Goal: Information Seeking & Learning: Learn about a topic

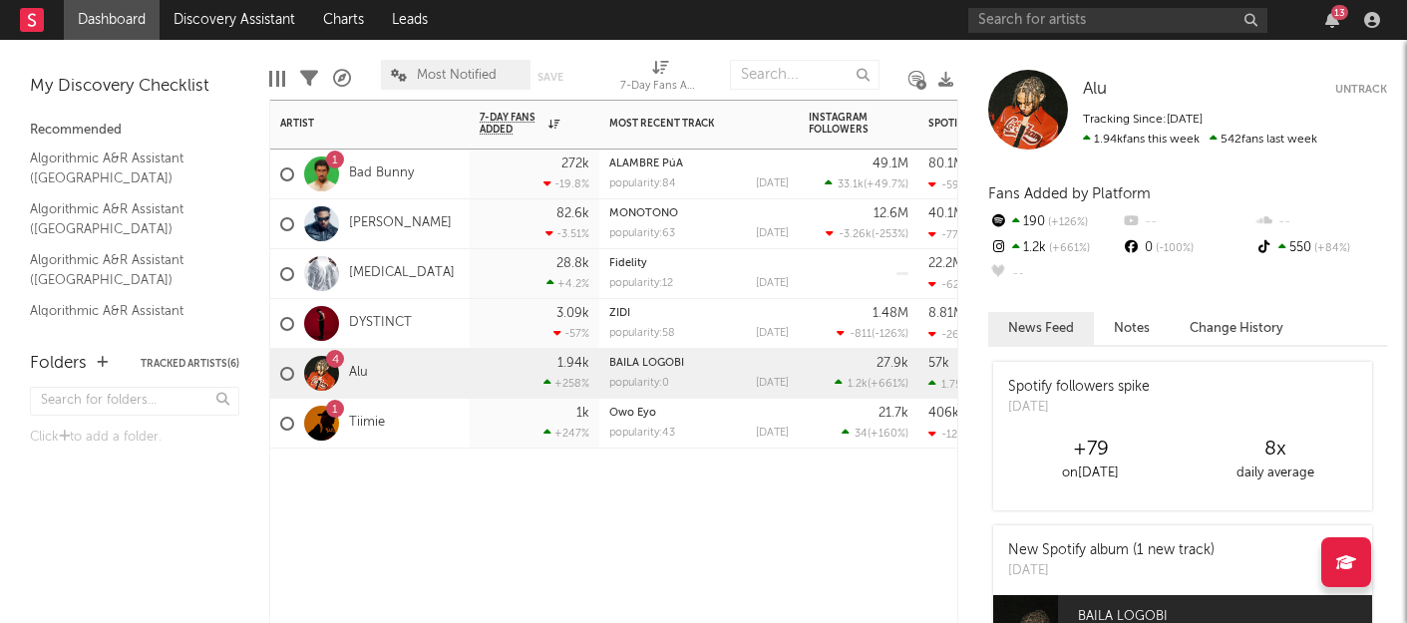
click at [427, 368] on div "4 Alu" at bounding box center [369, 374] width 199 height 50
click at [359, 420] on link "Tiimie" at bounding box center [367, 423] width 36 height 17
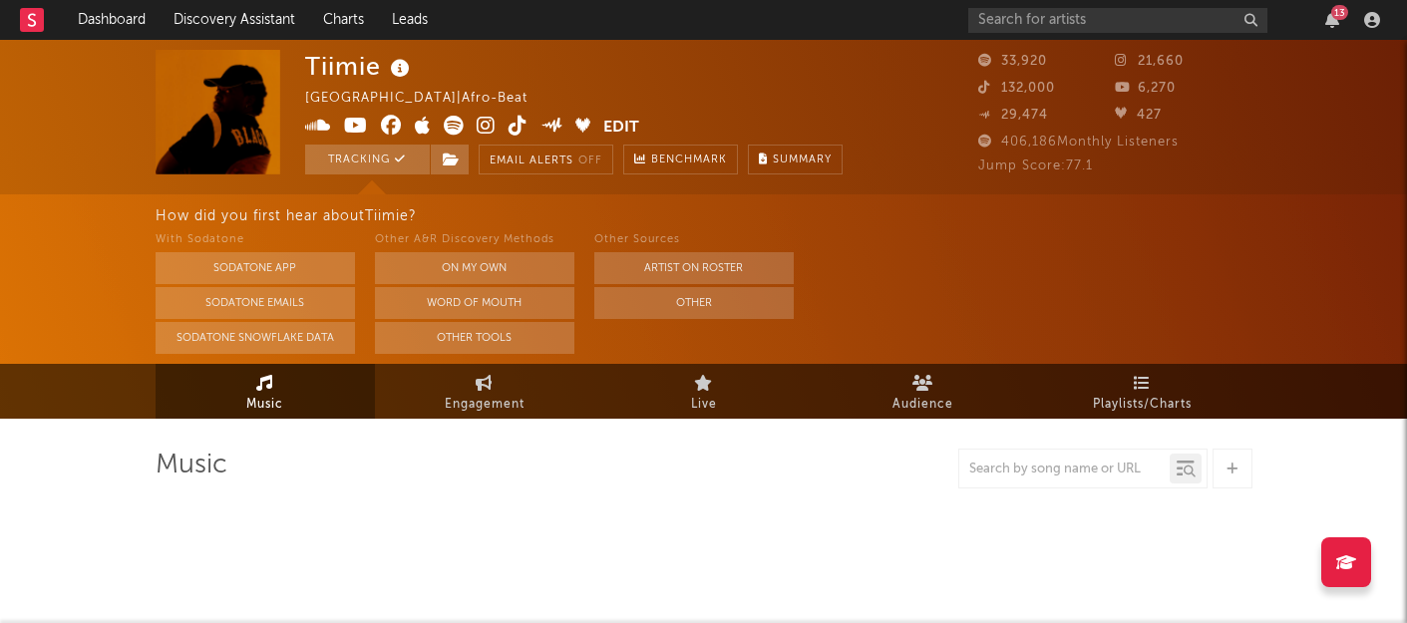
select select "6m"
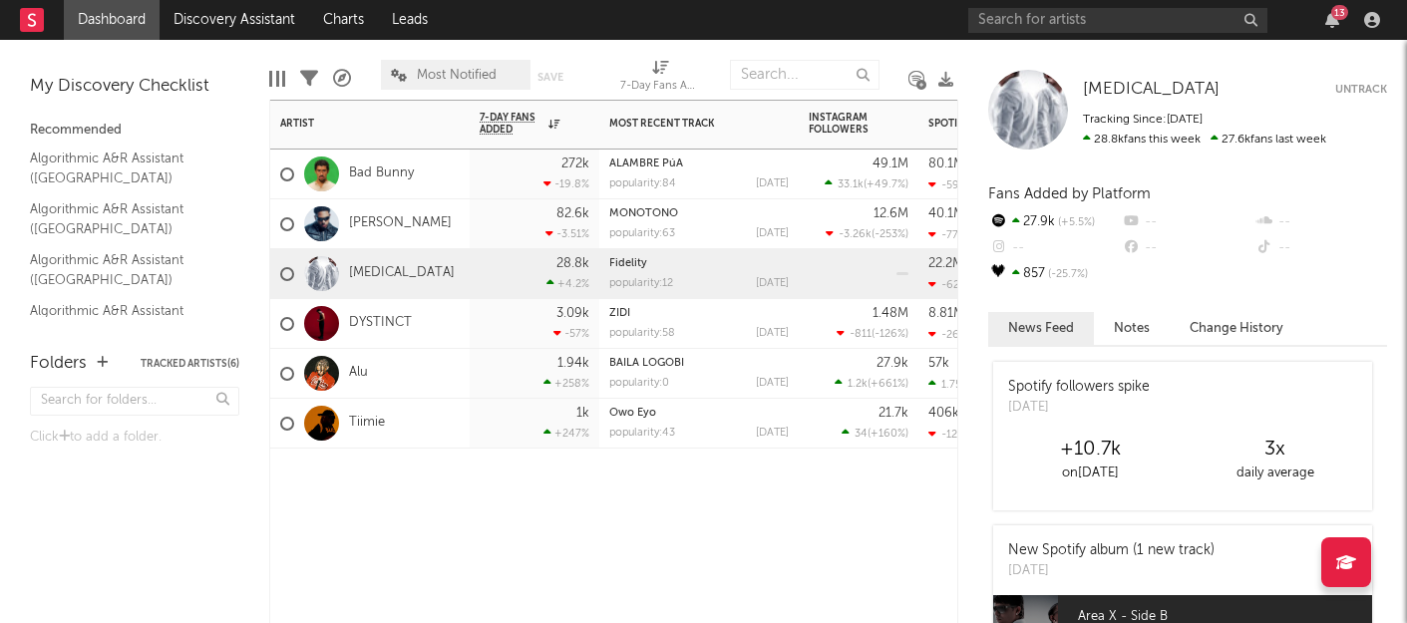
click at [458, 373] on div "Alu" at bounding box center [369, 374] width 199 height 50
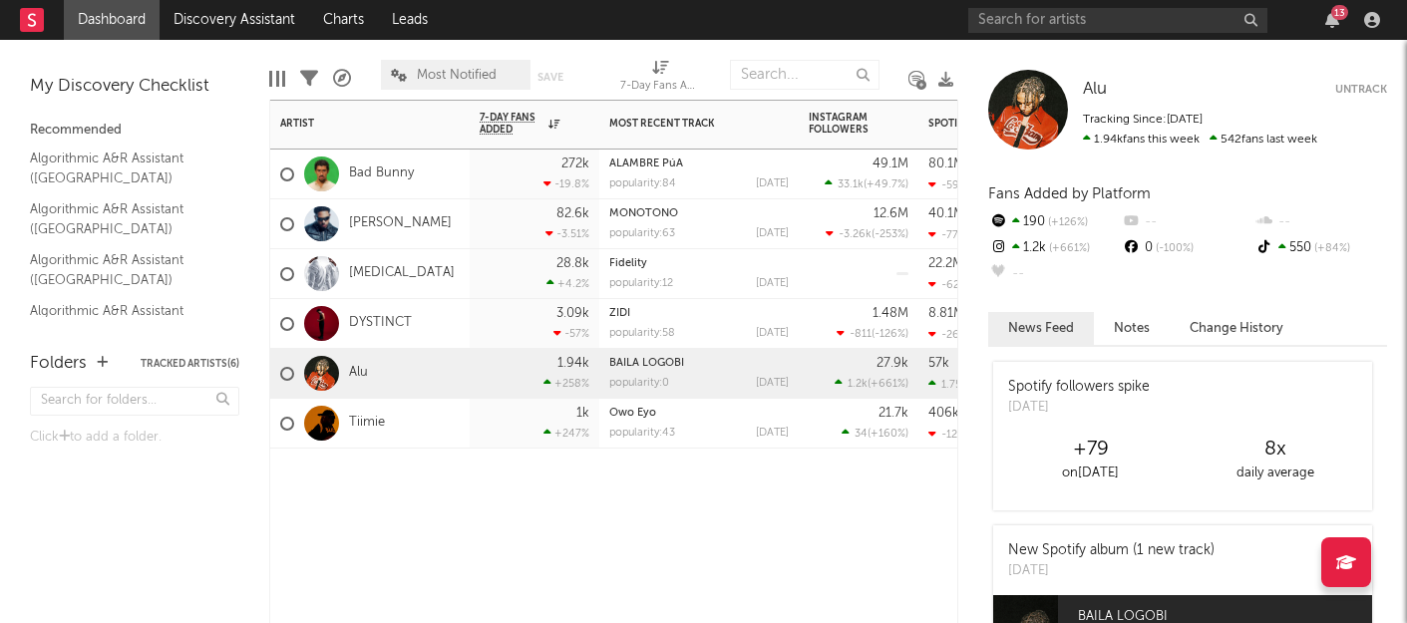
click at [458, 373] on div "Alu" at bounding box center [369, 374] width 199 height 50
click at [654, 360] on link "BAILA LOGOBI" at bounding box center [646, 363] width 75 height 11
click at [430, 424] on div "Tiimie" at bounding box center [369, 424] width 199 height 50
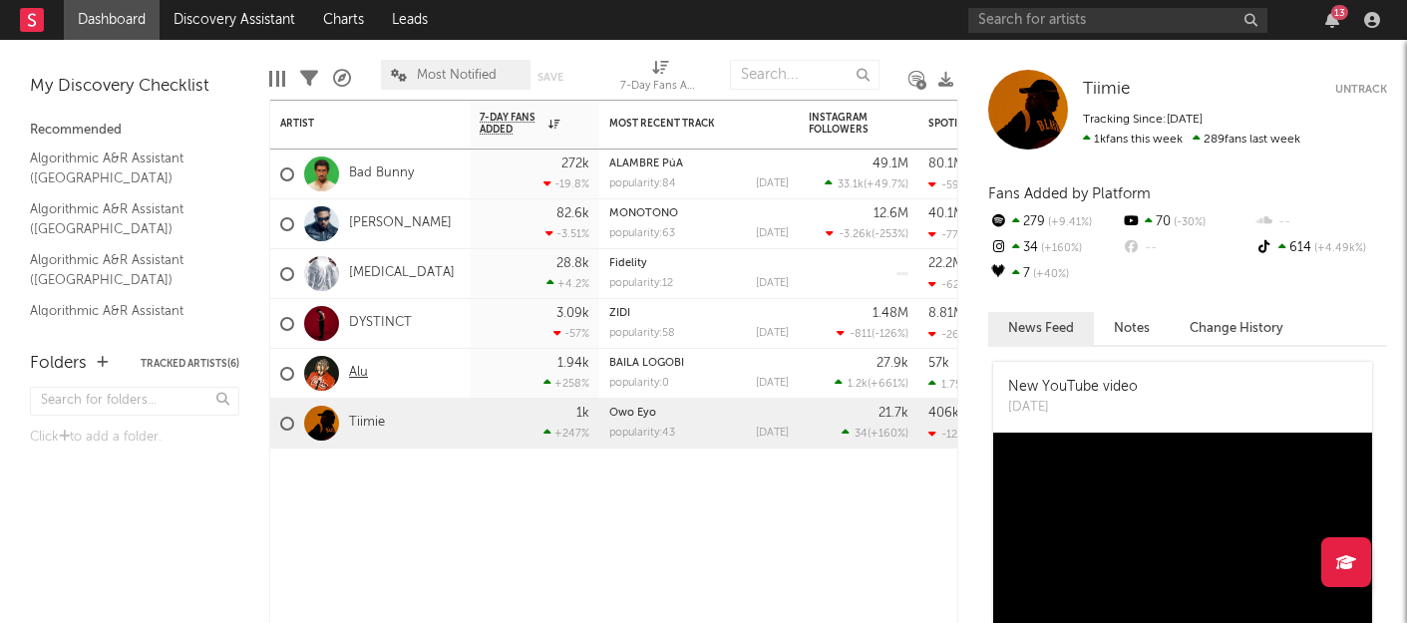
click at [365, 372] on link "Alu" at bounding box center [358, 373] width 19 height 17
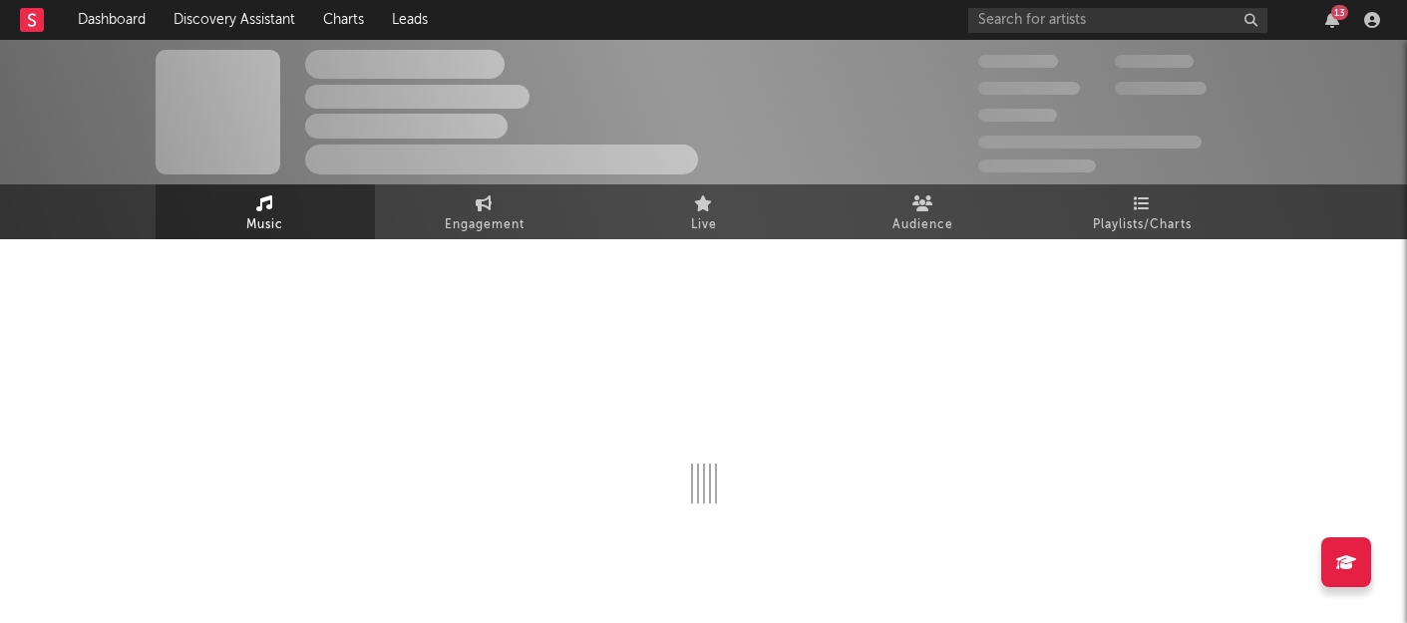
select select "6m"
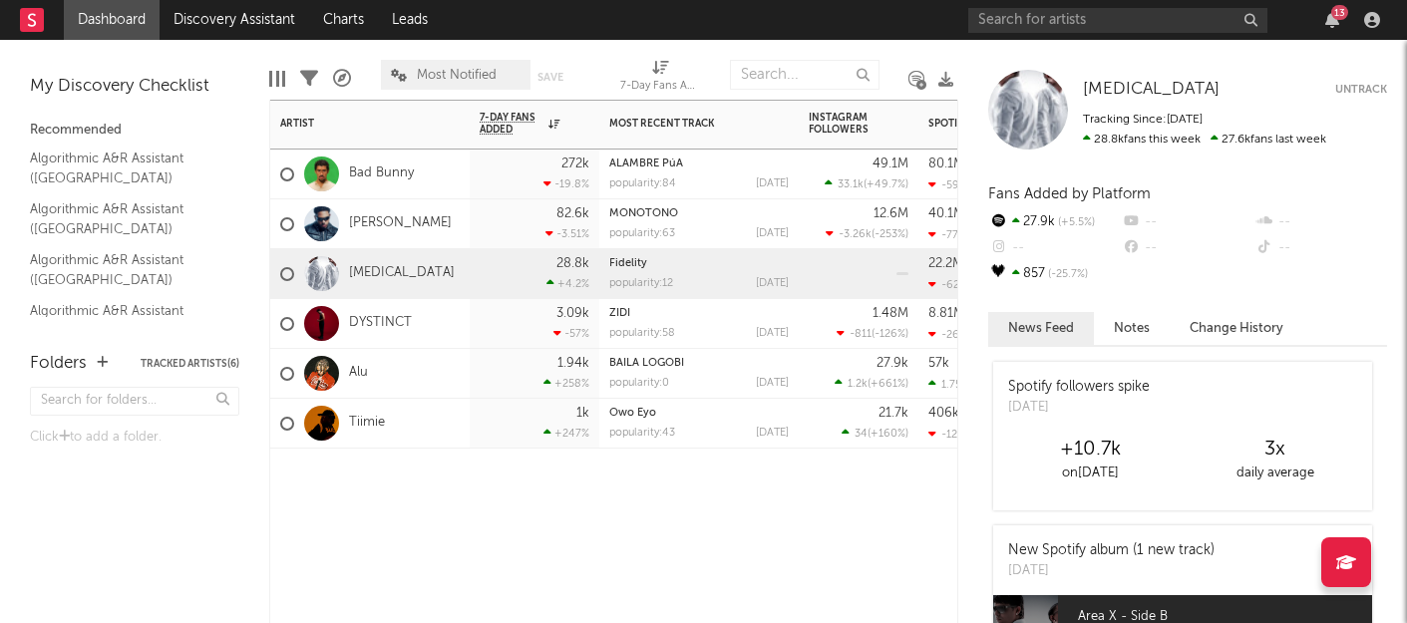
click at [352, 487] on div at bounding box center [369, 479] width 199 height 60
click at [355, 421] on link "Tiimie" at bounding box center [367, 423] width 36 height 17
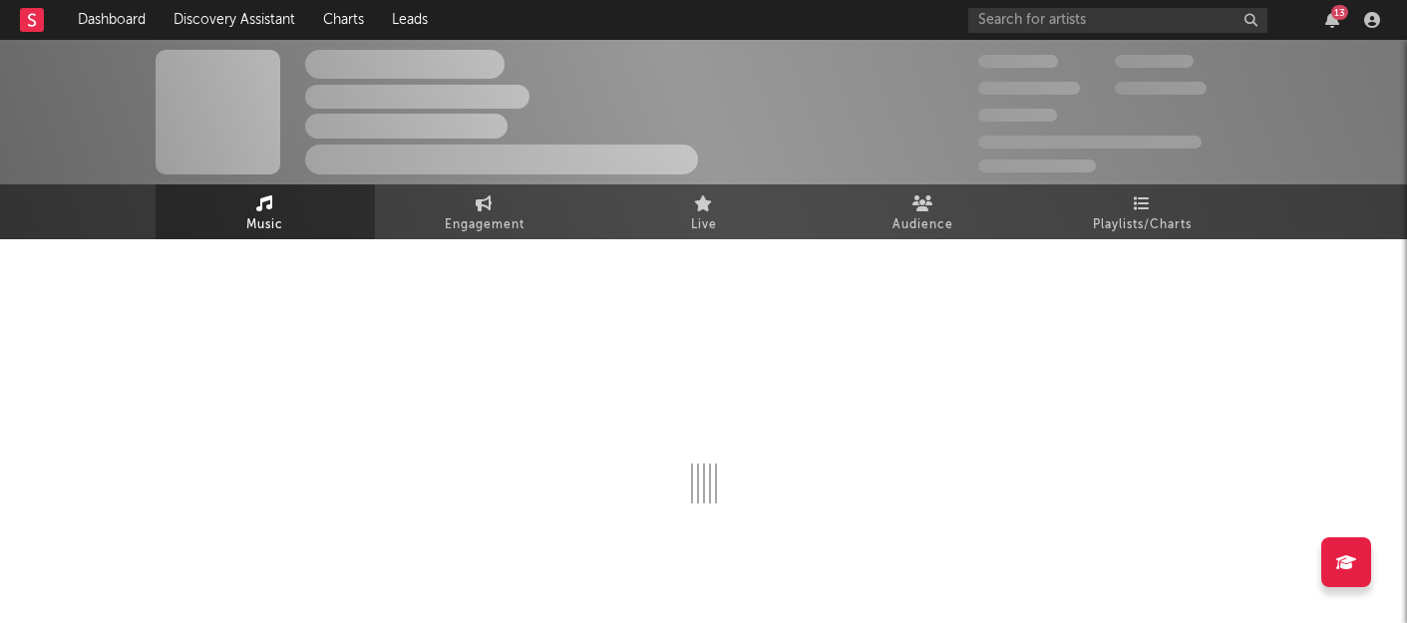
select select "6m"
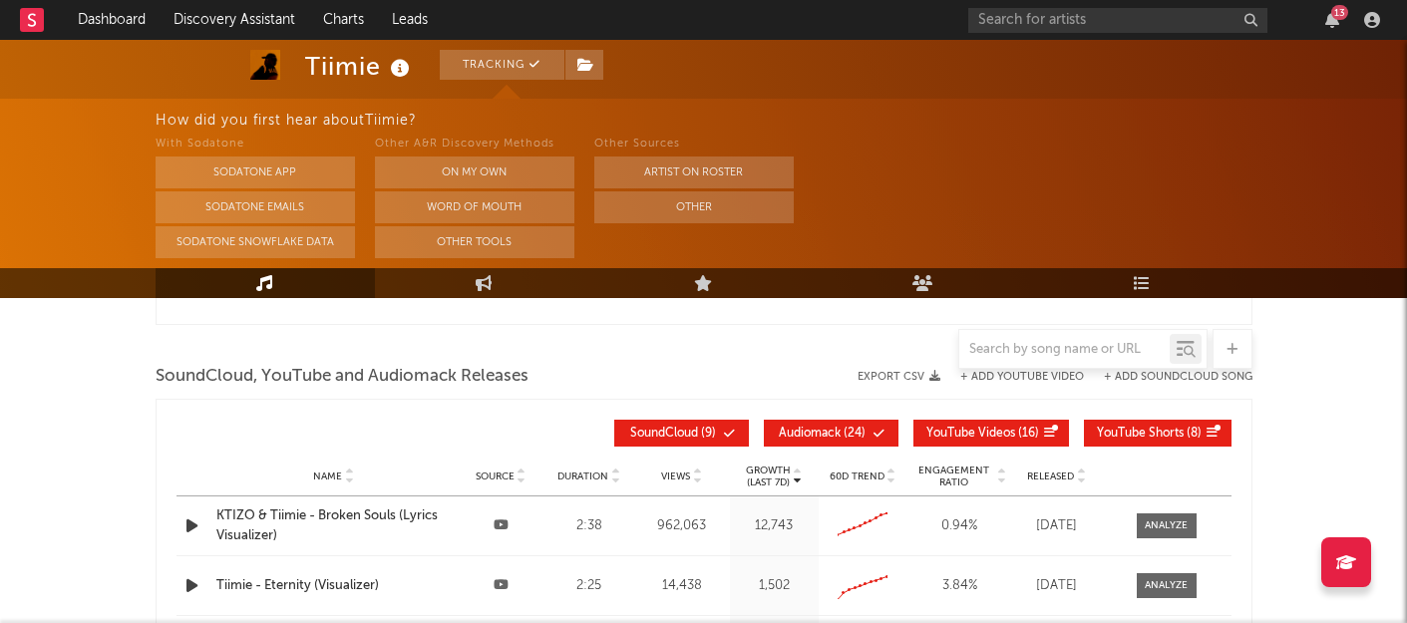
scroll to position [2237, 0]
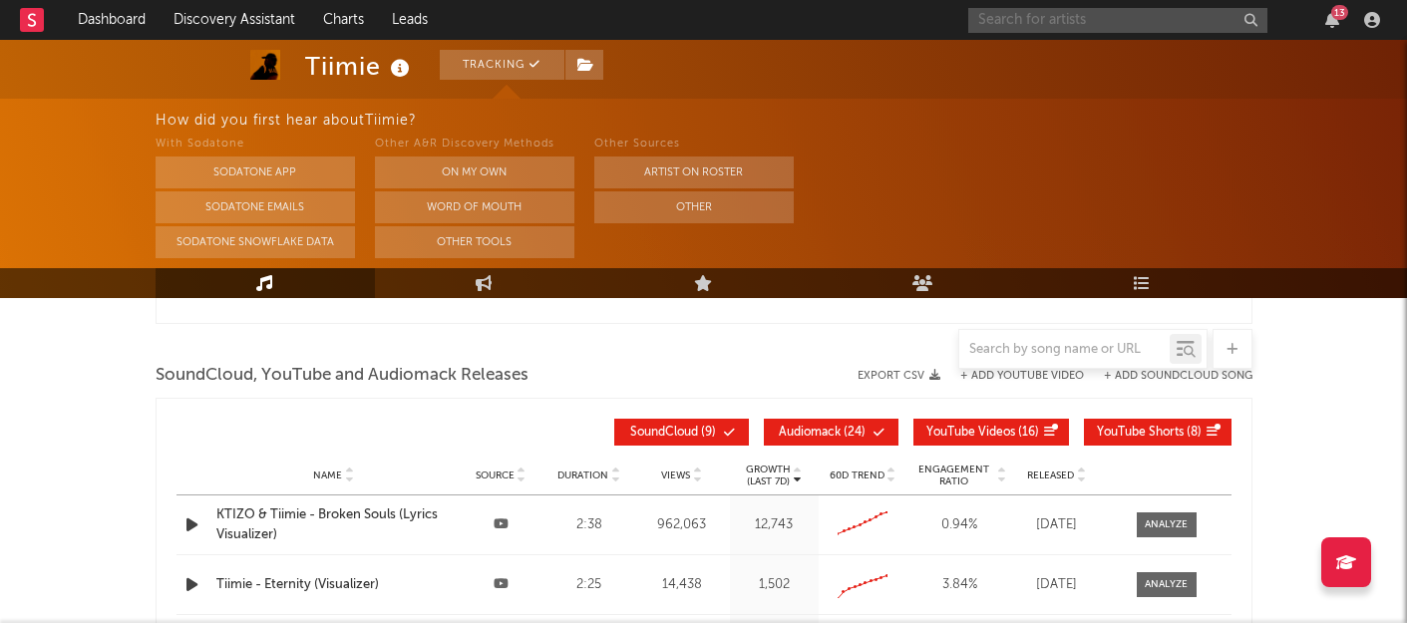
click at [1041, 15] on input "text" at bounding box center [1117, 20] width 299 height 25
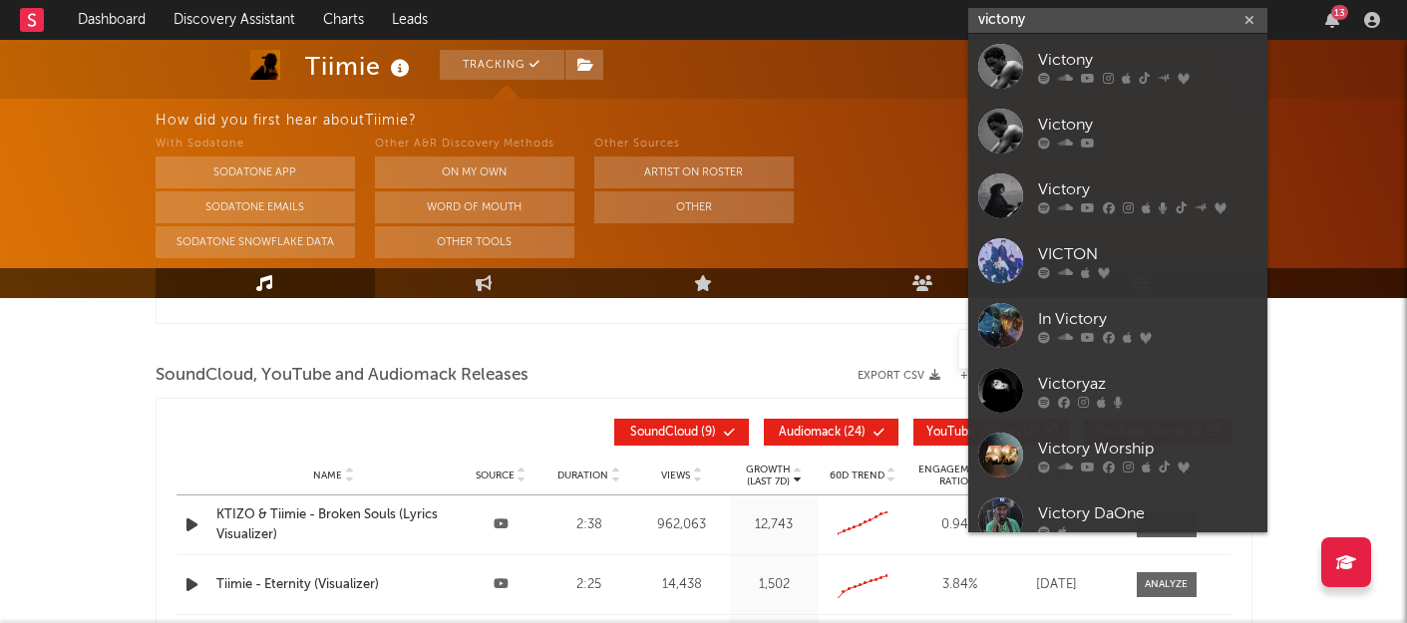
type input "victony"
click at [1043, 60] on div "Victony" at bounding box center [1147, 60] width 219 height 24
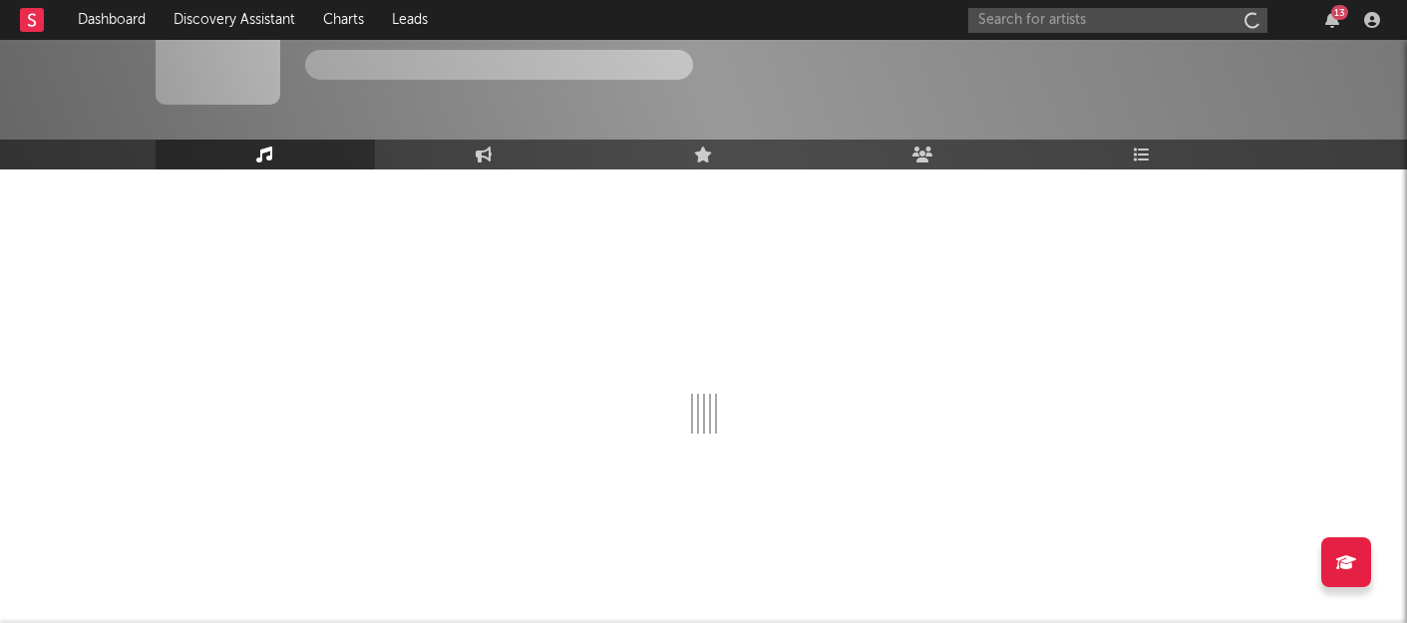
scroll to position [70, 0]
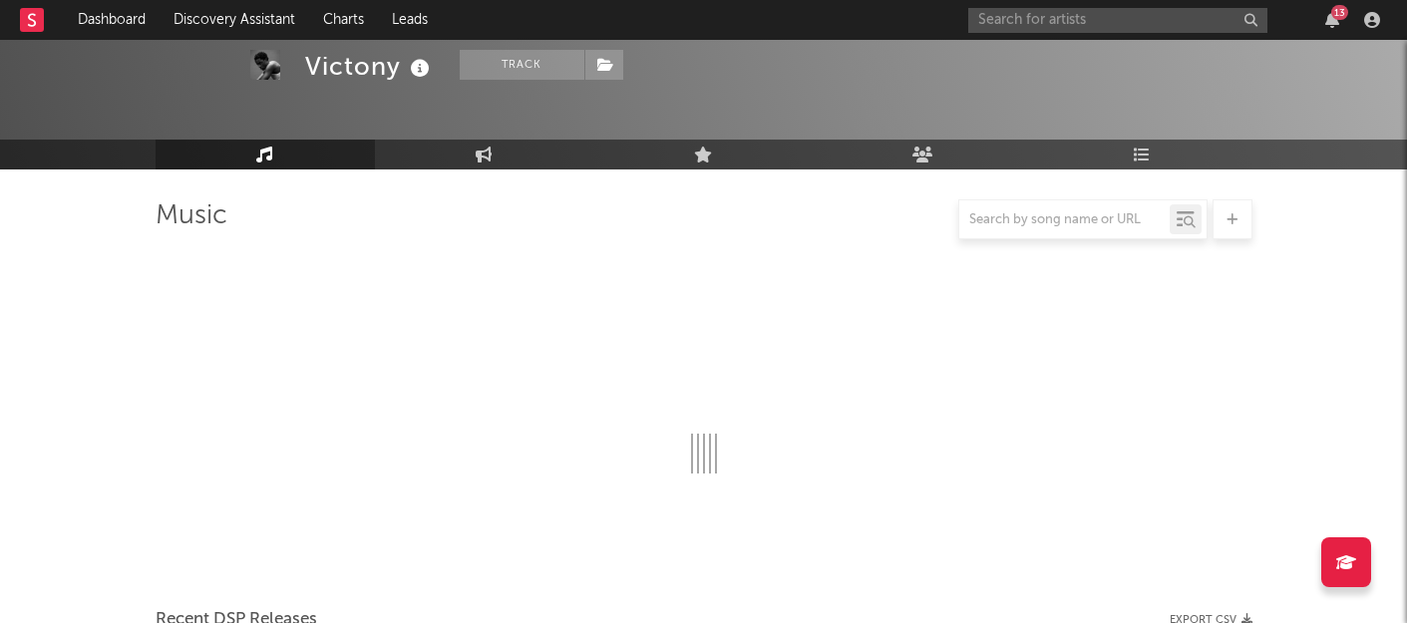
select select "6m"
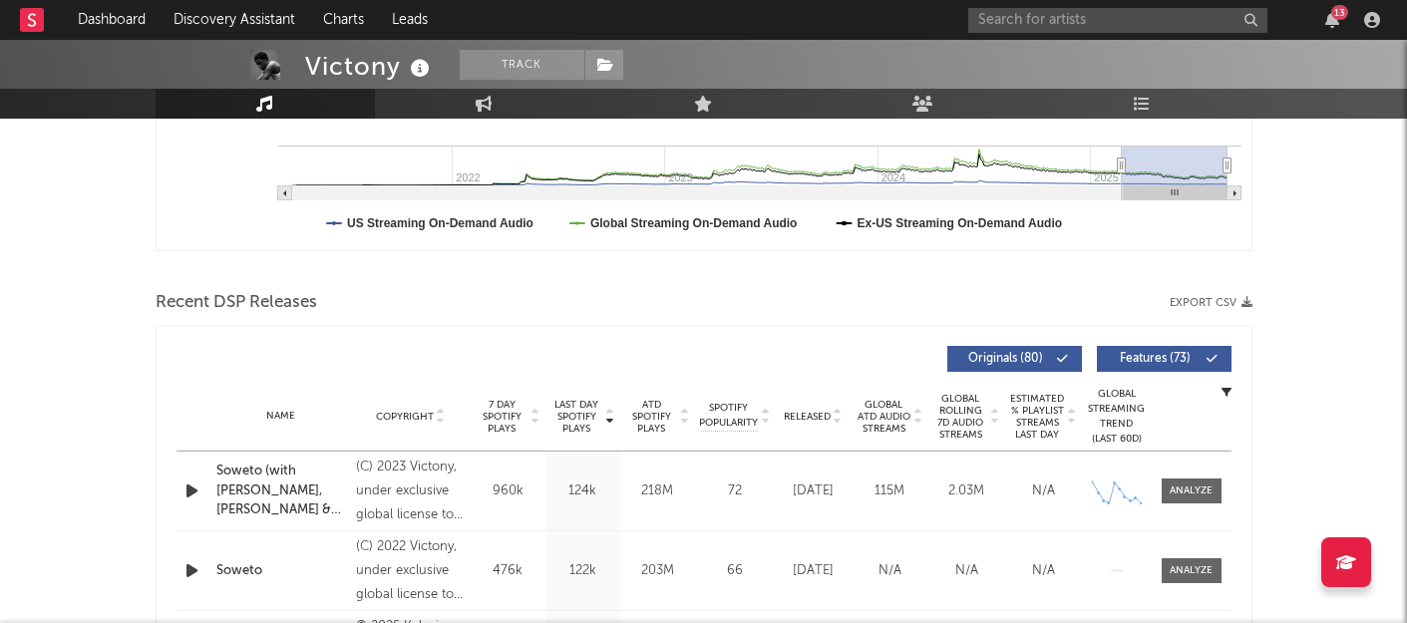
scroll to position [0, 0]
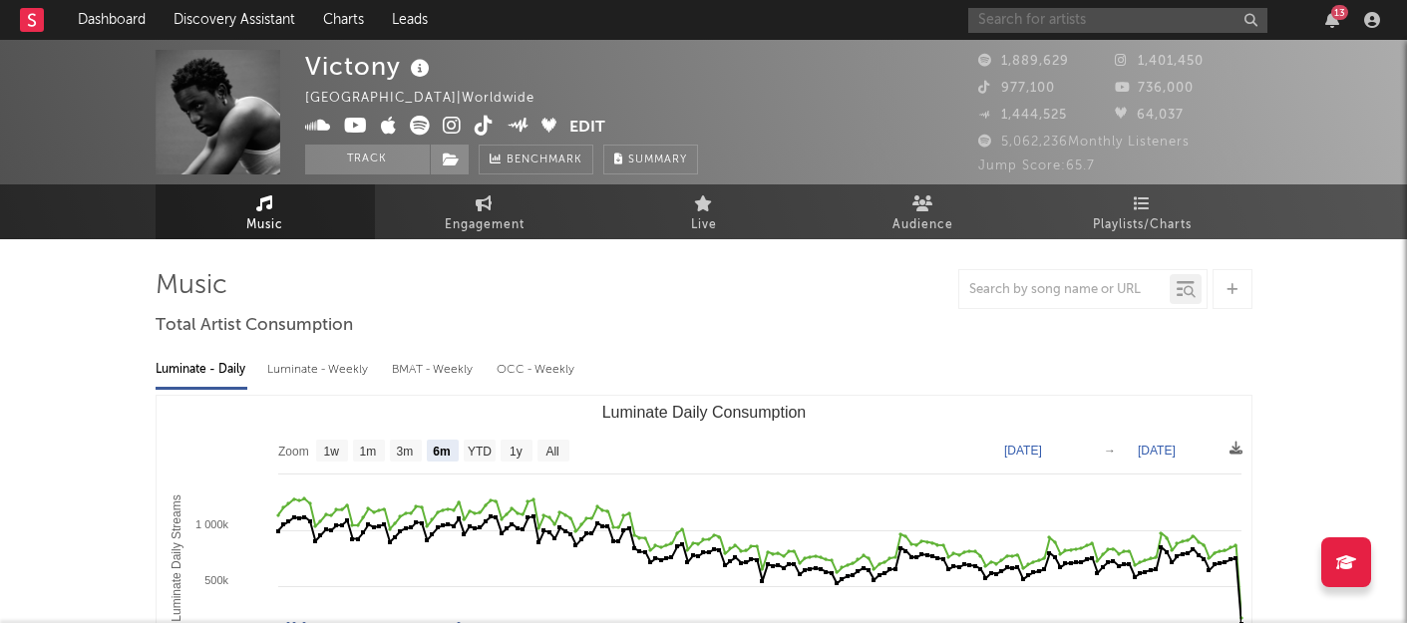
click at [1020, 15] on input "text" at bounding box center [1117, 20] width 299 height 25
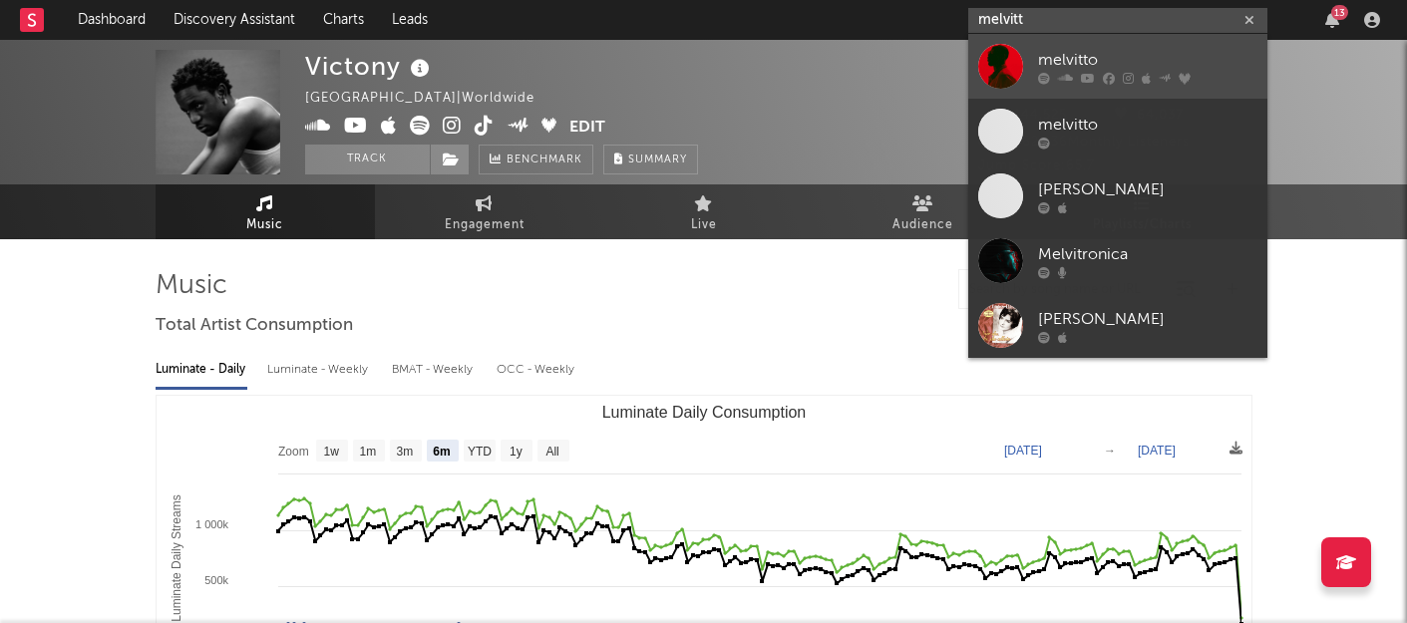
type input "melvitt"
click at [1001, 71] on div at bounding box center [1000, 66] width 45 height 45
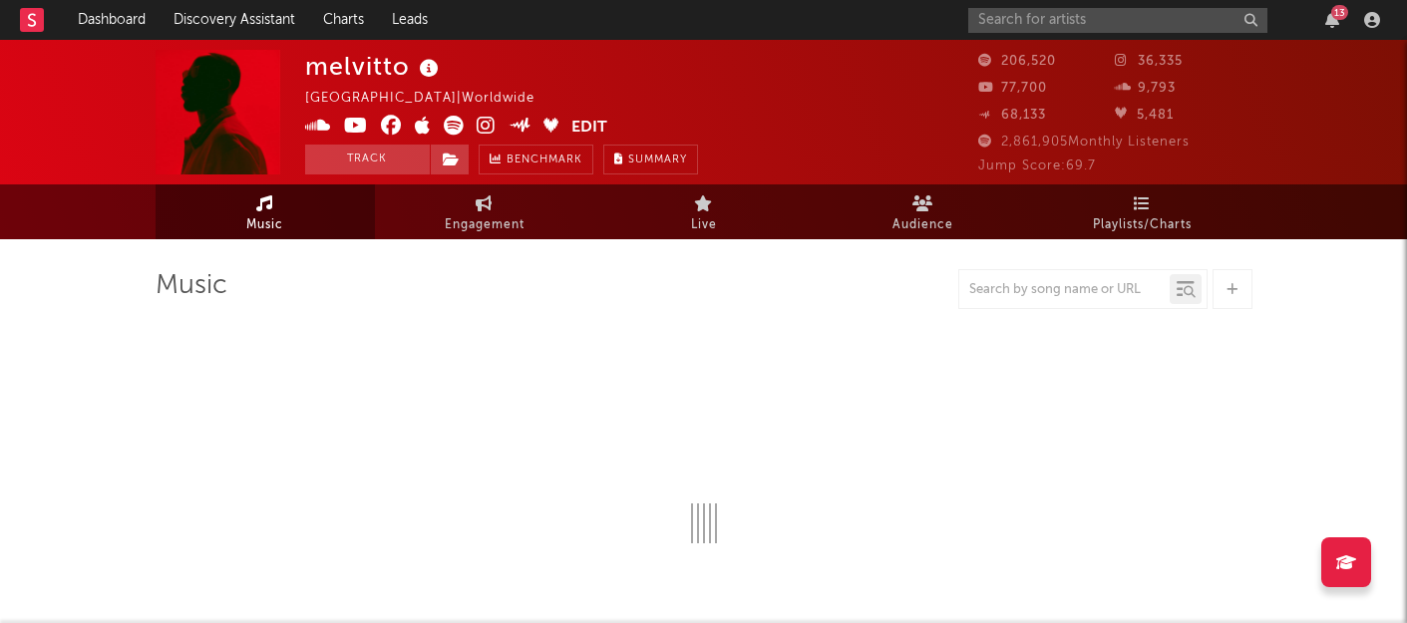
select select "6m"
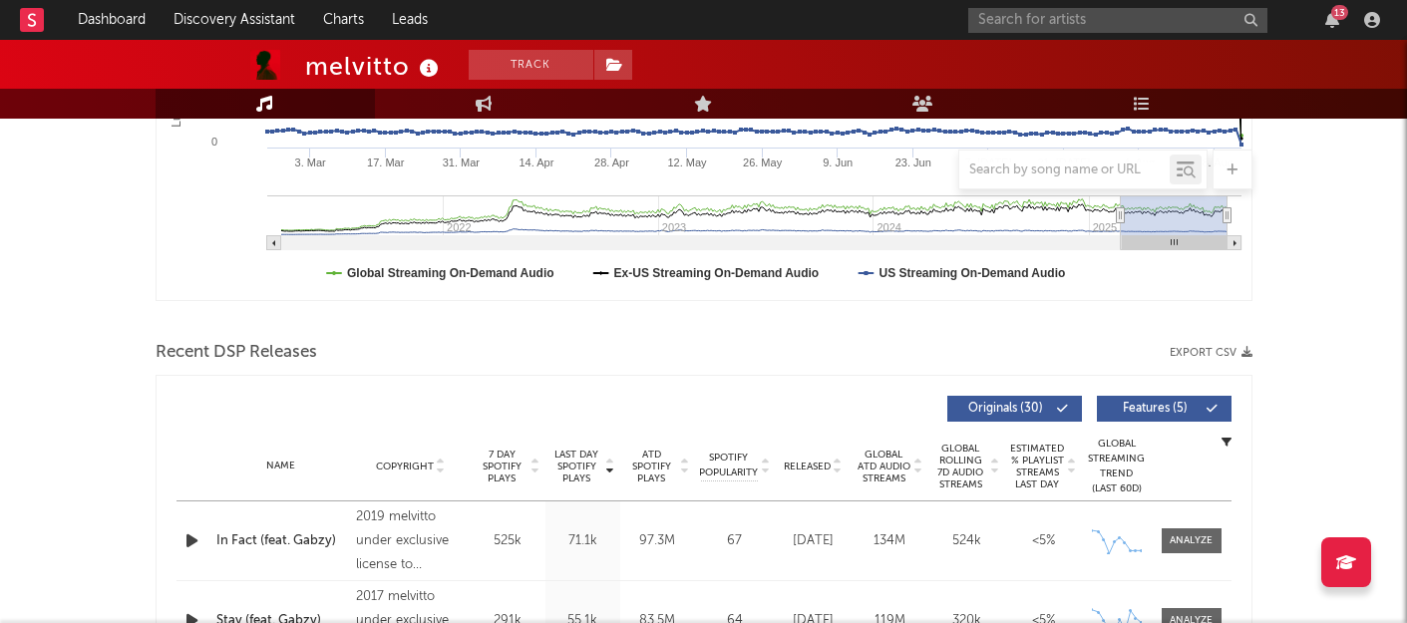
scroll to position [535, 0]
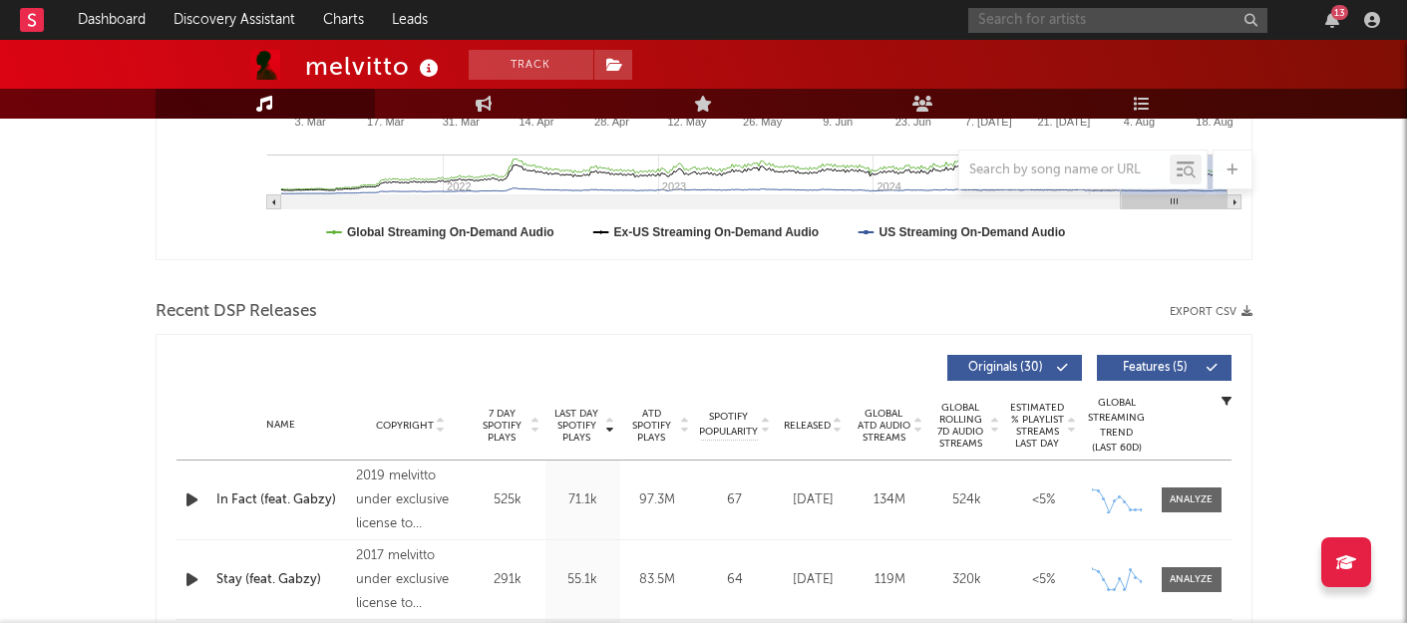
click at [1020, 28] on input "text" at bounding box center [1117, 20] width 299 height 25
click at [1051, 20] on input "[PERSON_NAME] l'ou" at bounding box center [1117, 20] width 299 height 25
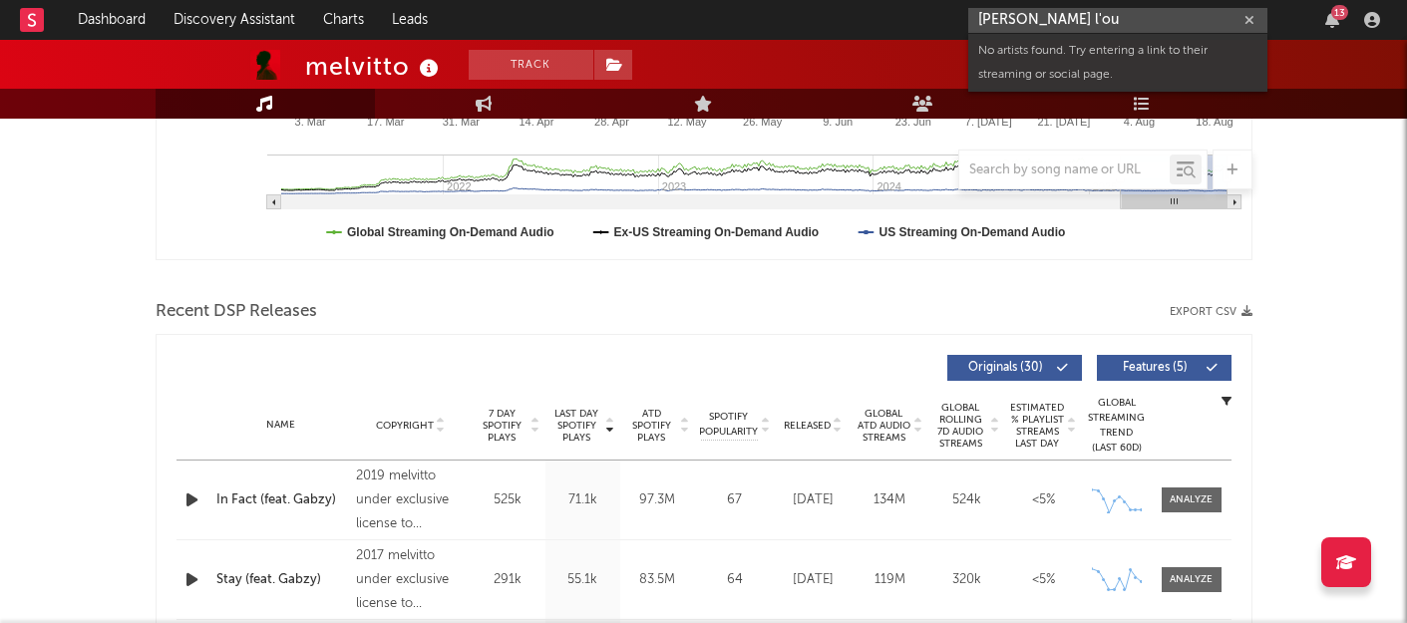
click at [1051, 20] on input "[PERSON_NAME] l'ou" at bounding box center [1117, 20] width 299 height 25
paste input "[PERSON_NAME]"
type input "[PERSON_NAME]"
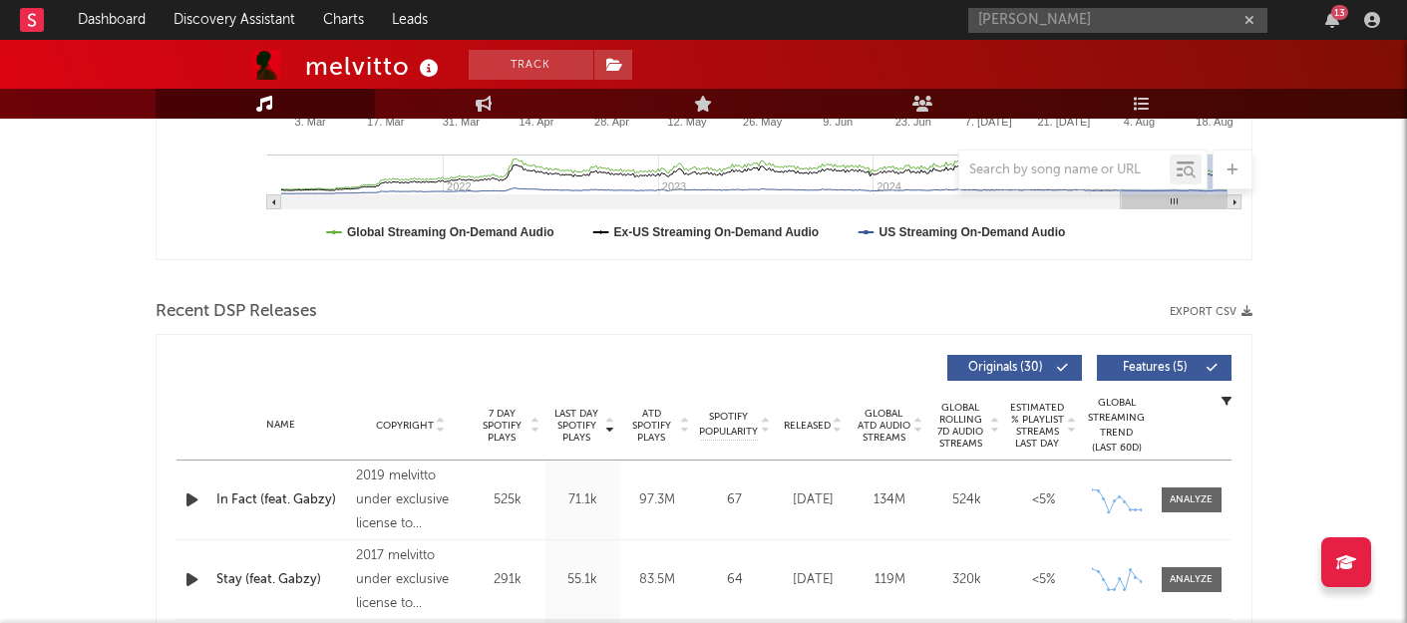
click at [34, 11] on rect at bounding box center [32, 20] width 24 height 24
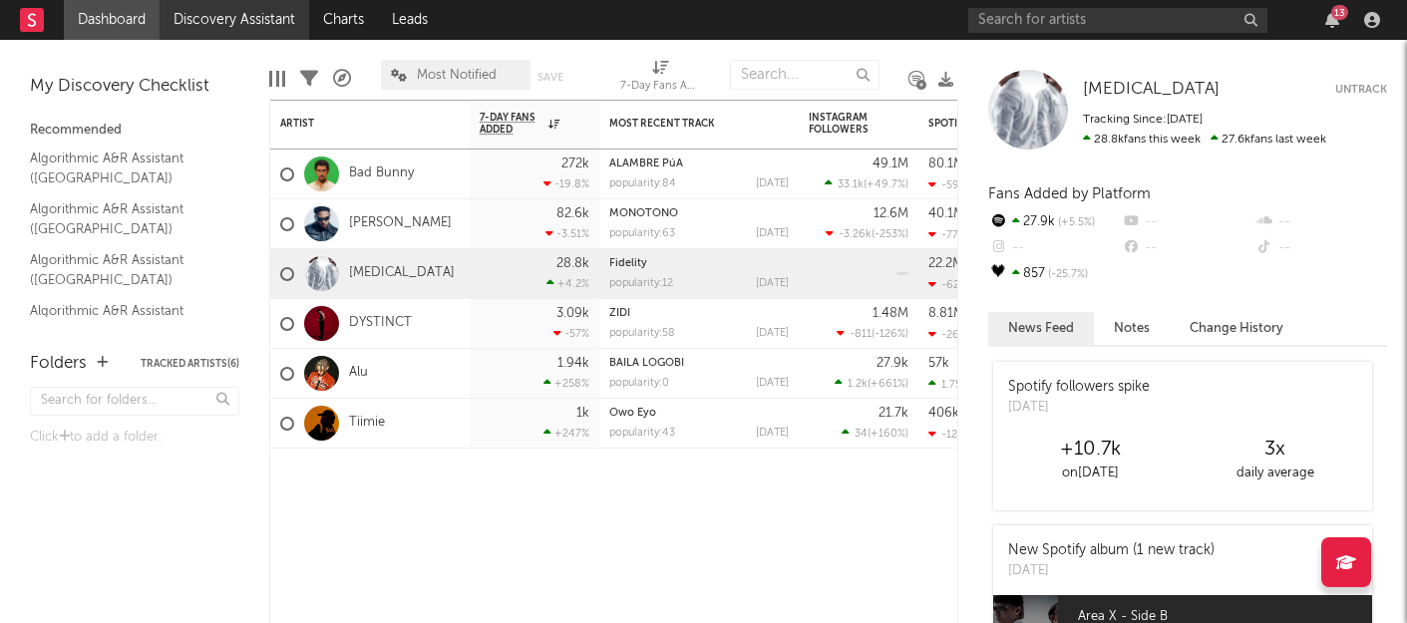
click at [217, 16] on link "Discovery Assistant" at bounding box center [235, 20] width 150 height 40
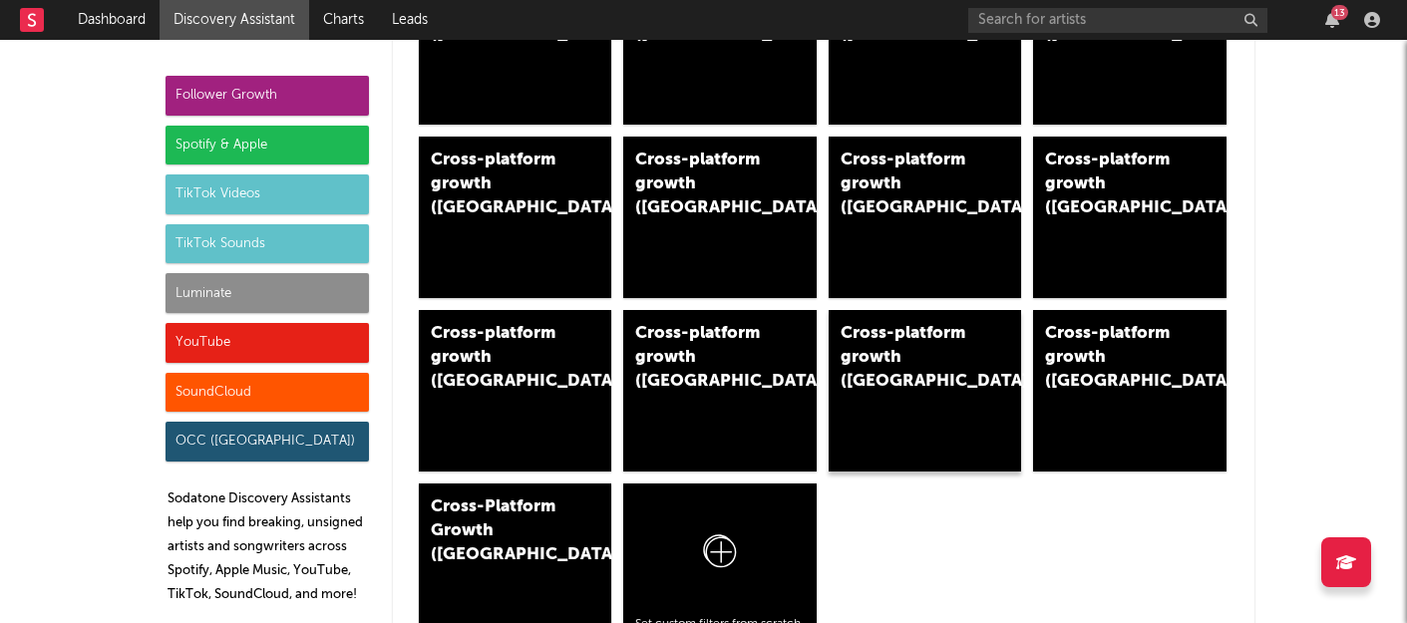
scroll to position [1315, 0]
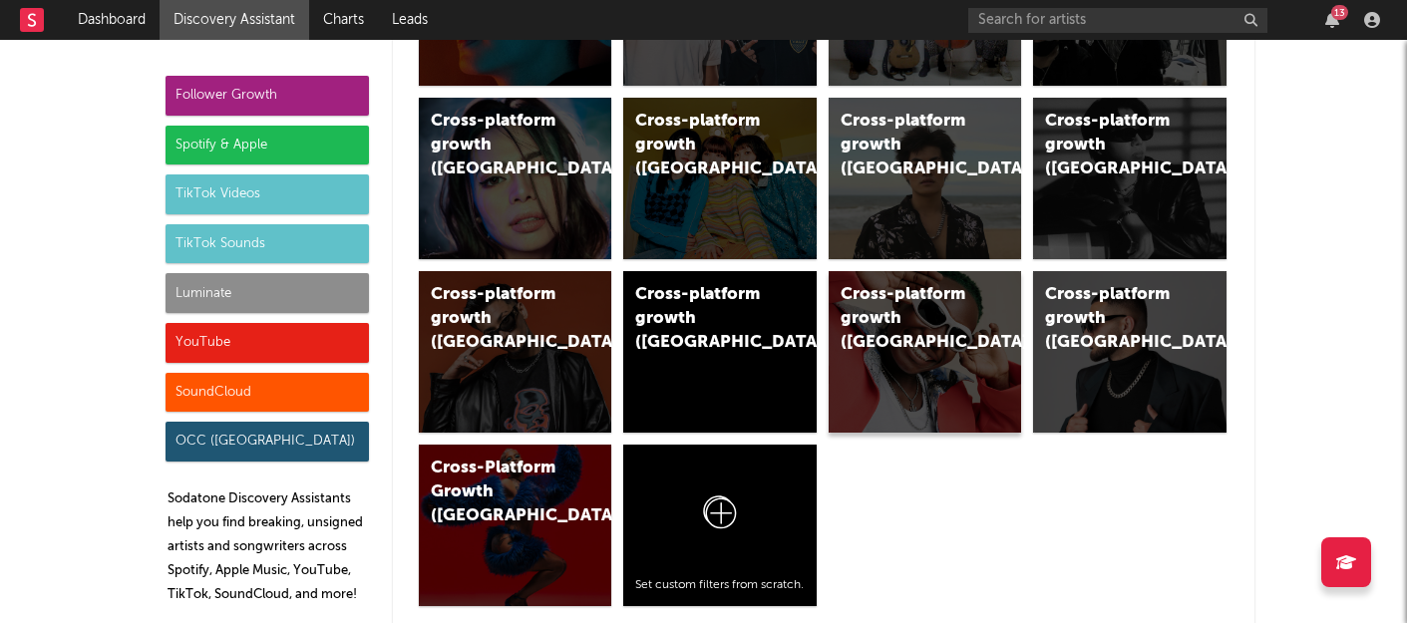
click at [912, 357] on div "Cross-platform growth ([GEOGRAPHIC_DATA])" at bounding box center [925, 352] width 193 height 162
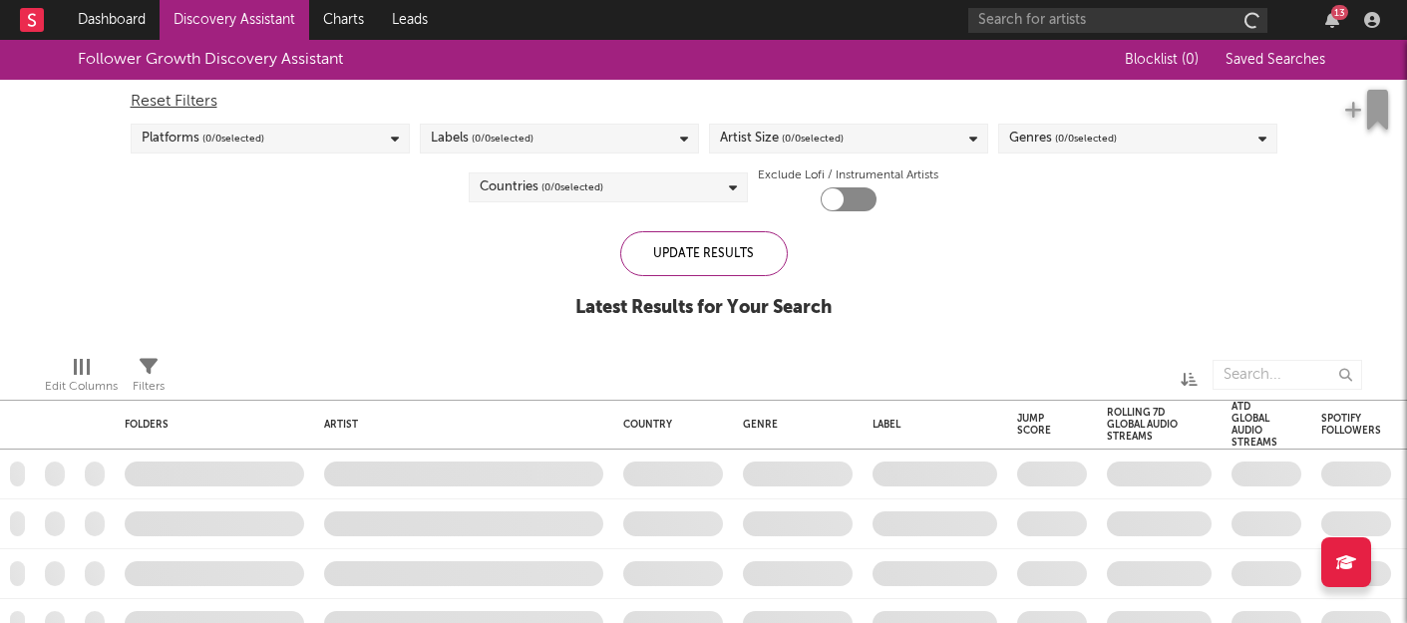
checkbox input "true"
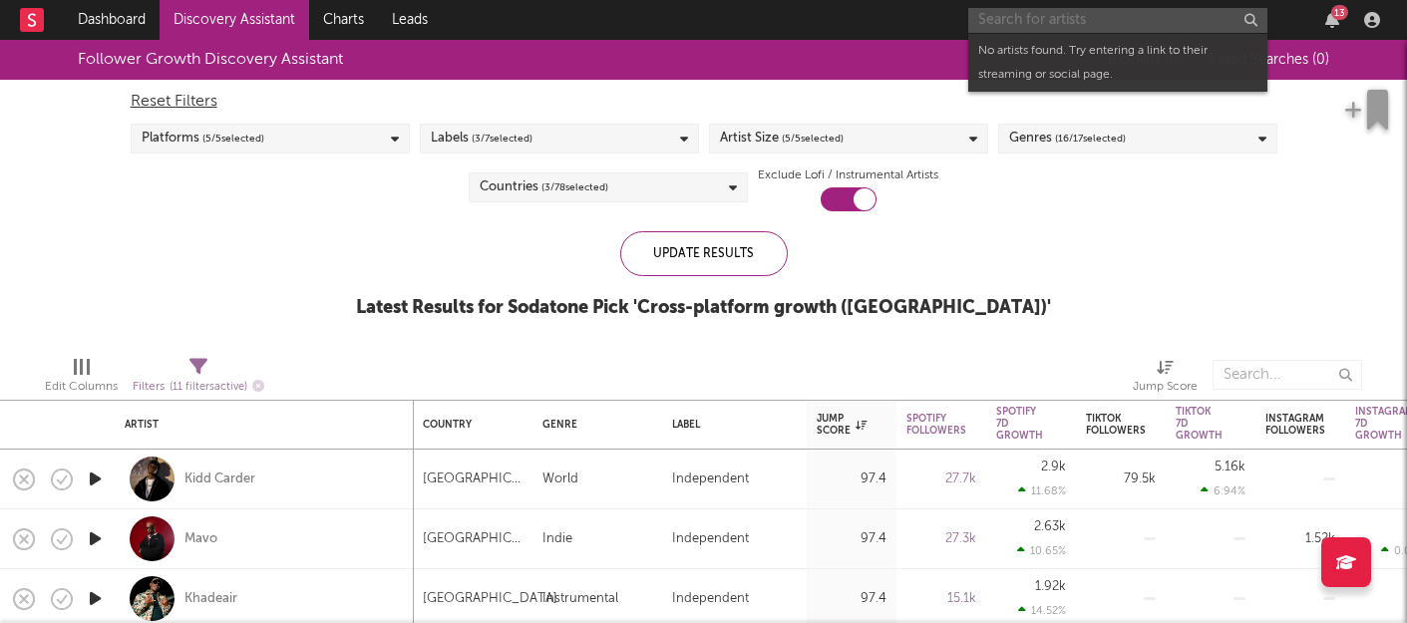
click at [1053, 13] on input "text" at bounding box center [1117, 20] width 299 height 25
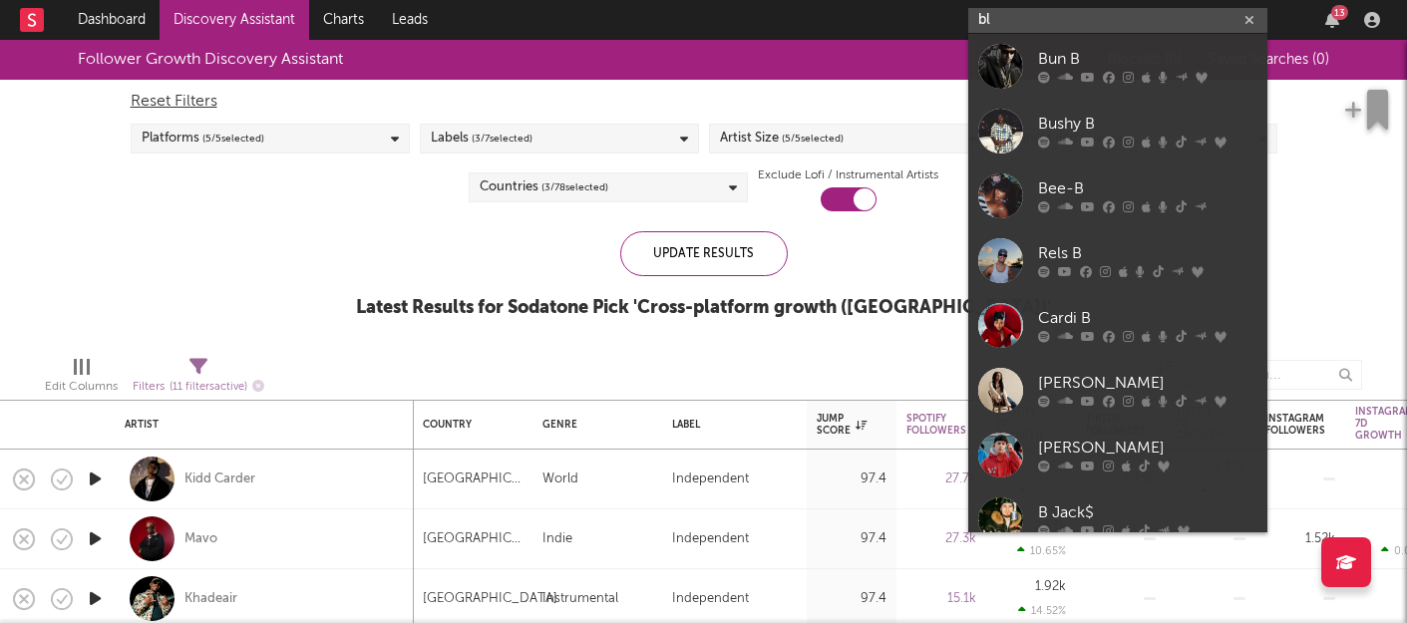
type input "b"
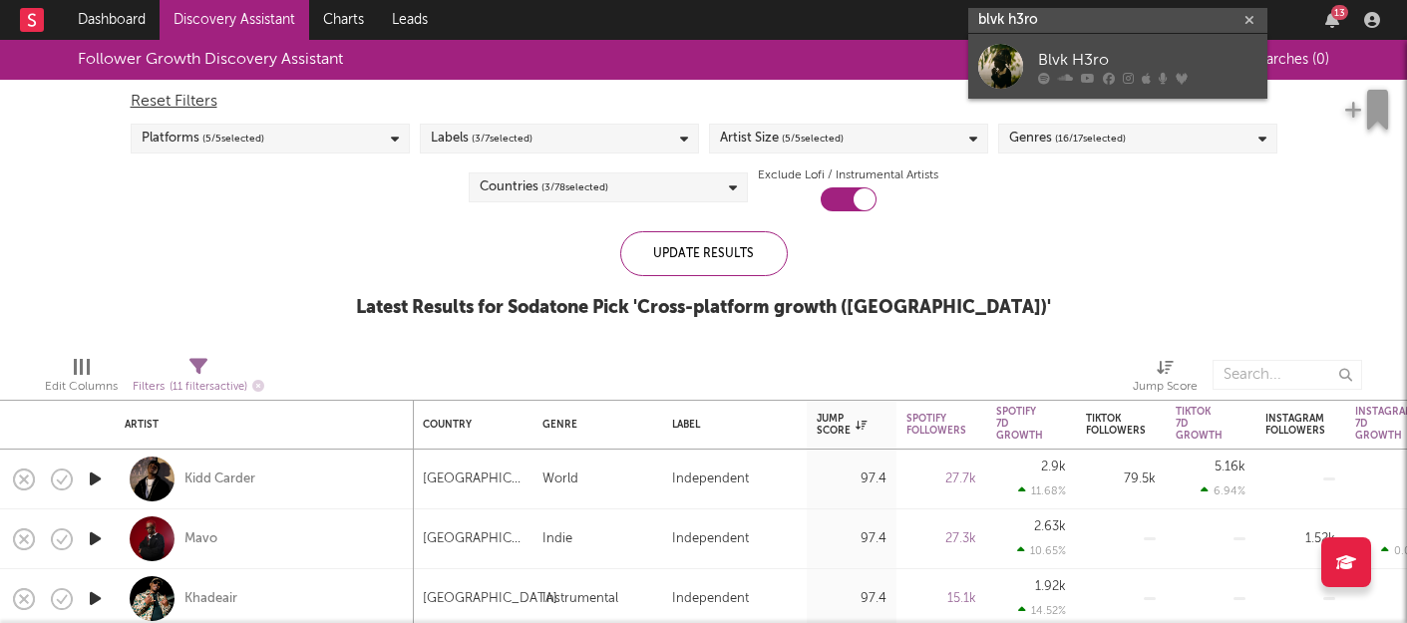
type input "blvk h3ro"
click at [1070, 52] on div "Blvk H3ro" at bounding box center [1147, 60] width 219 height 24
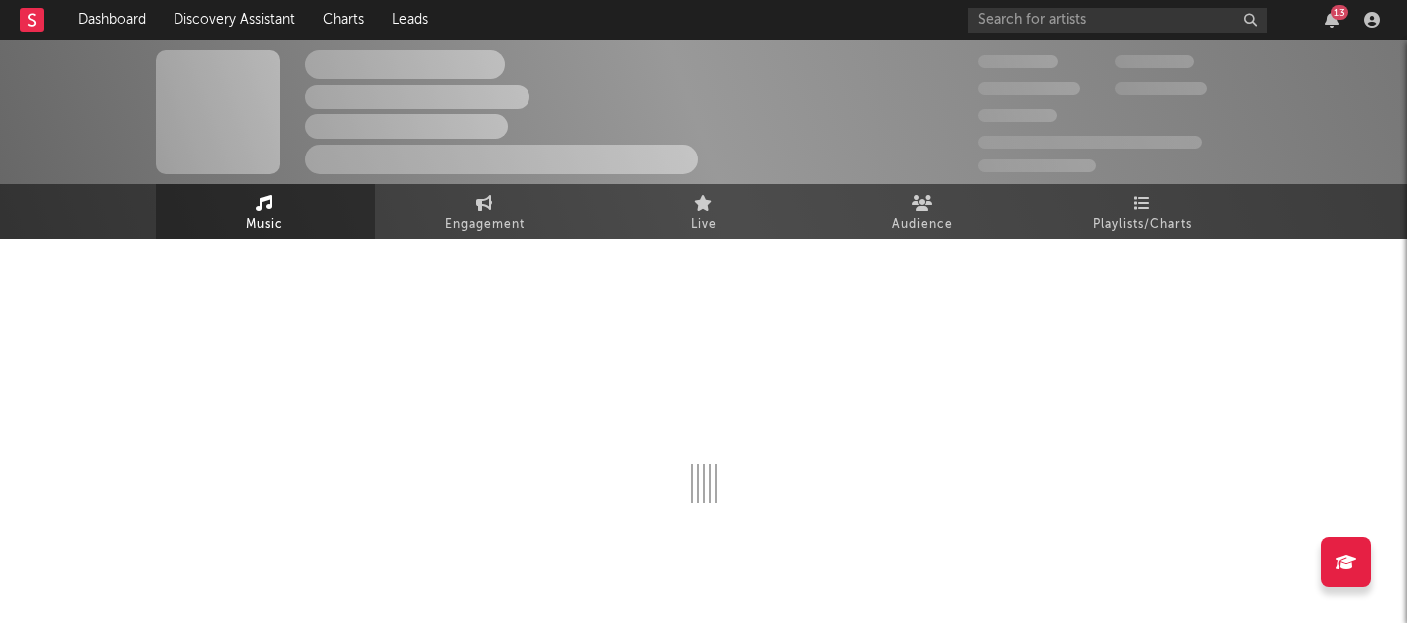
select select "6m"
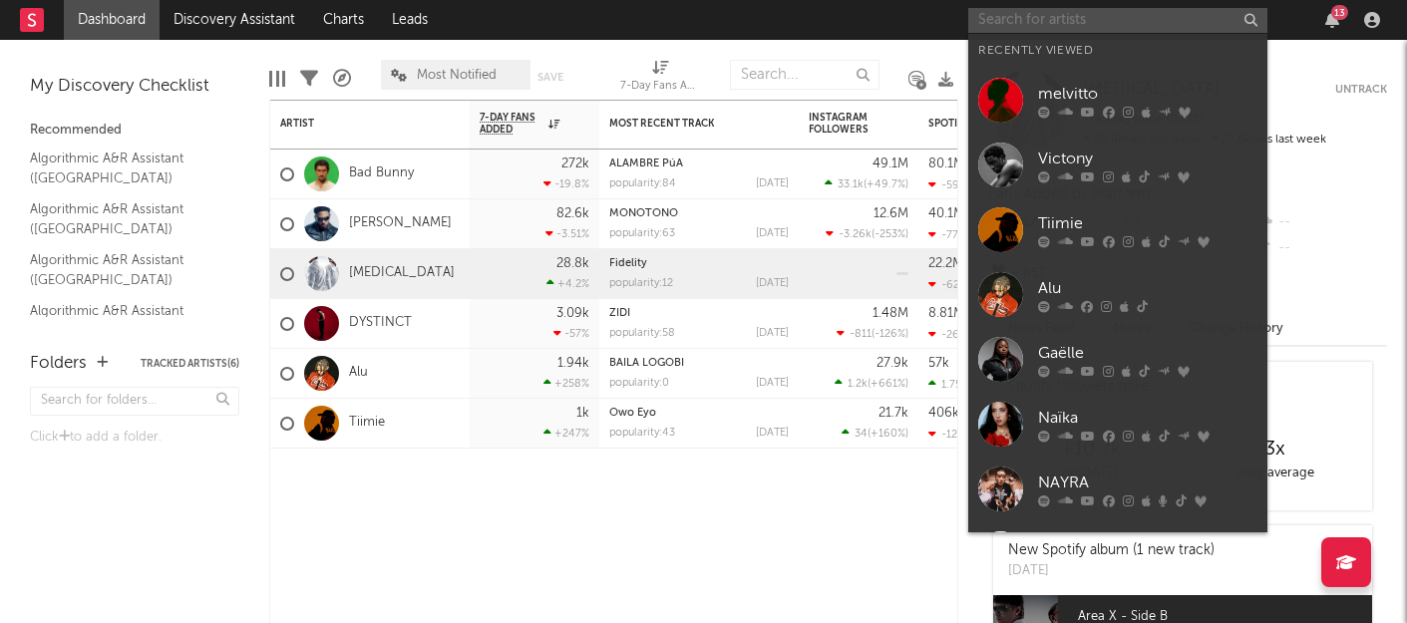
click at [1057, 25] on input "text" at bounding box center [1117, 20] width 299 height 25
paste input "Fares Sokar"
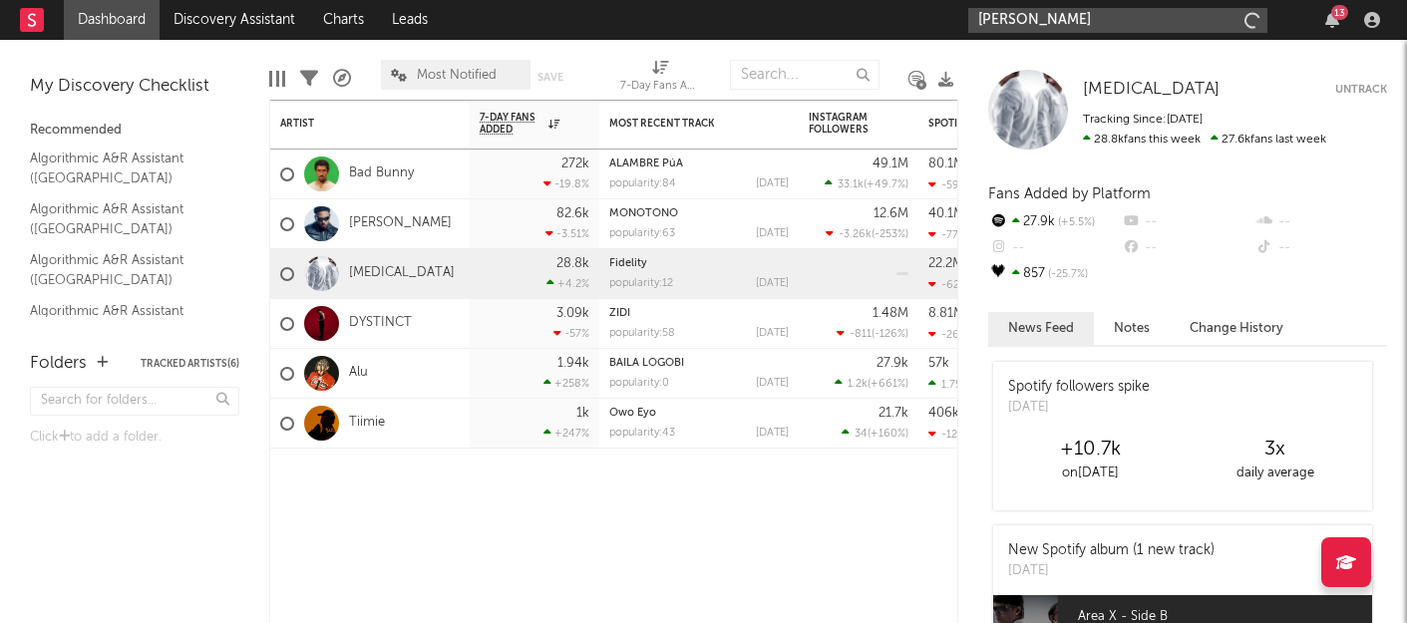
type input "Fares Sokar"
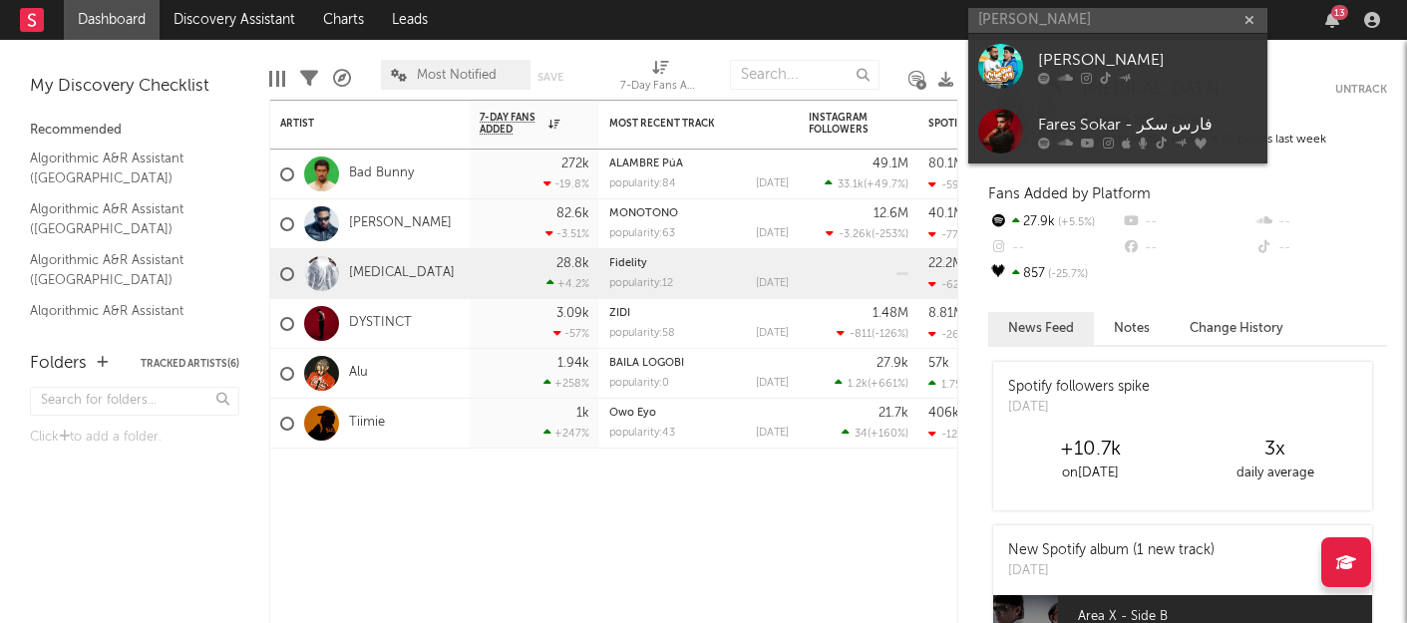
click at [1060, 70] on div "Fares Sokar" at bounding box center [1147, 60] width 219 height 24
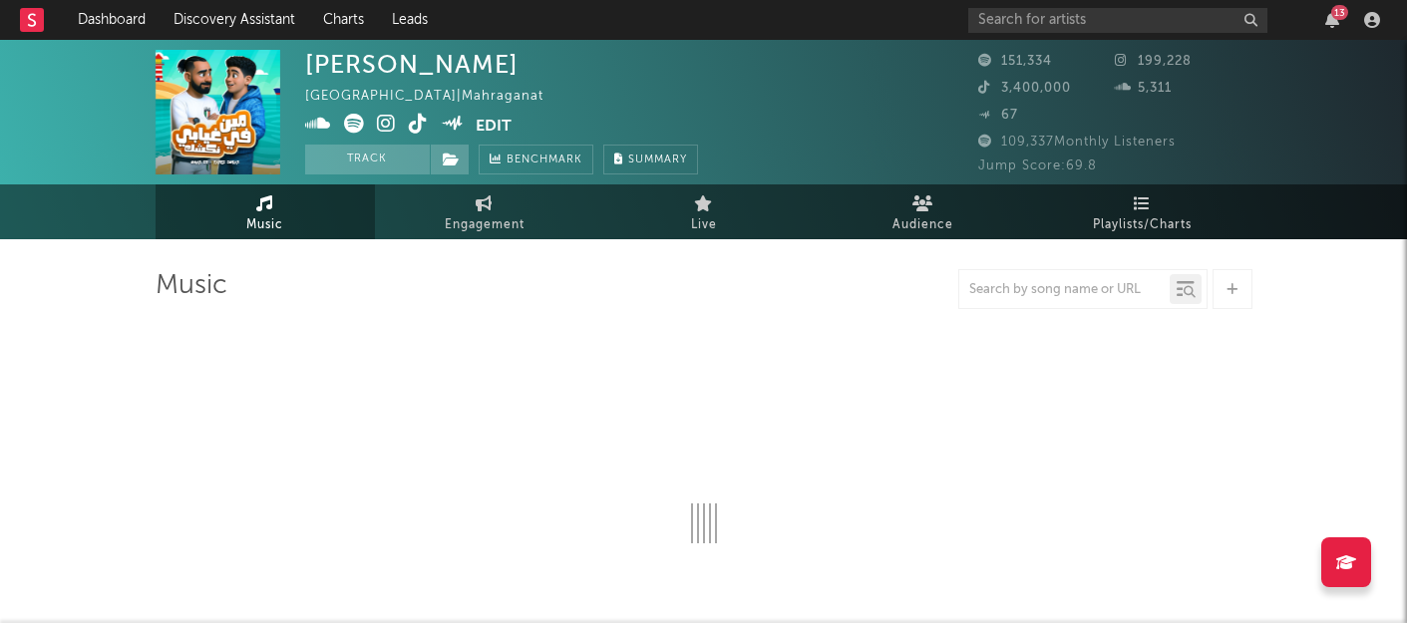
select select "6m"
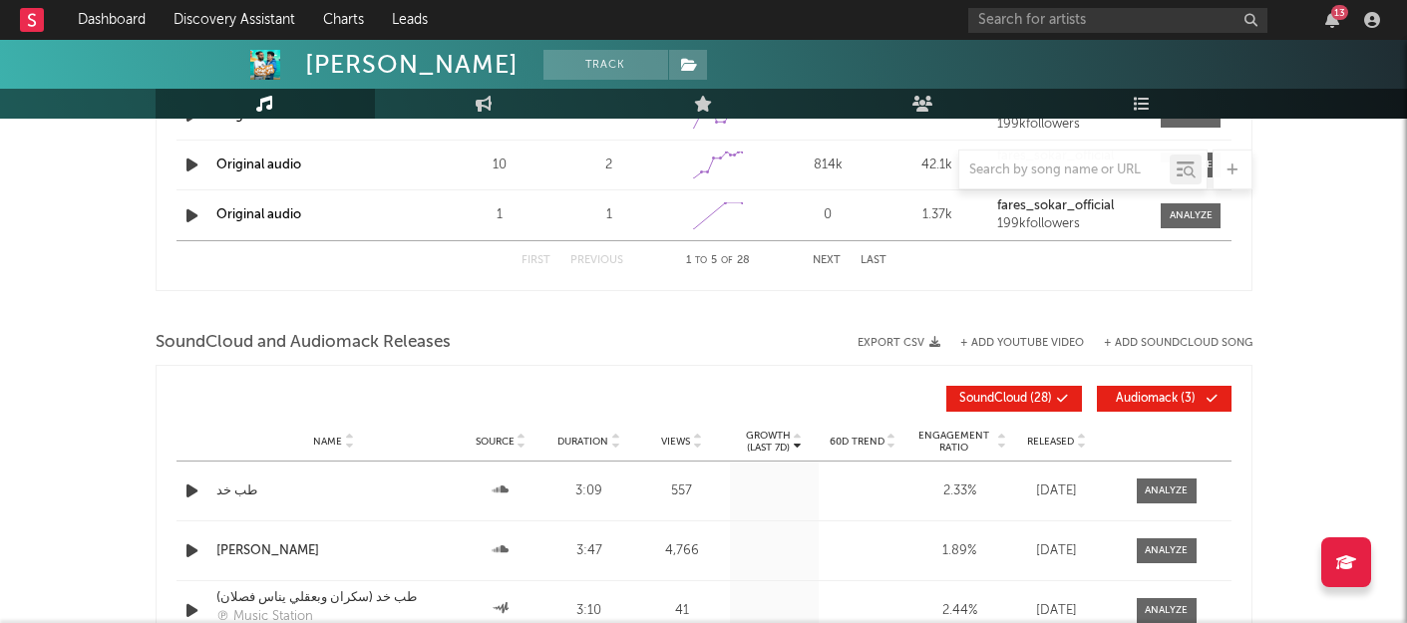
scroll to position [2428, 0]
